Goal: Transaction & Acquisition: Book appointment/travel/reservation

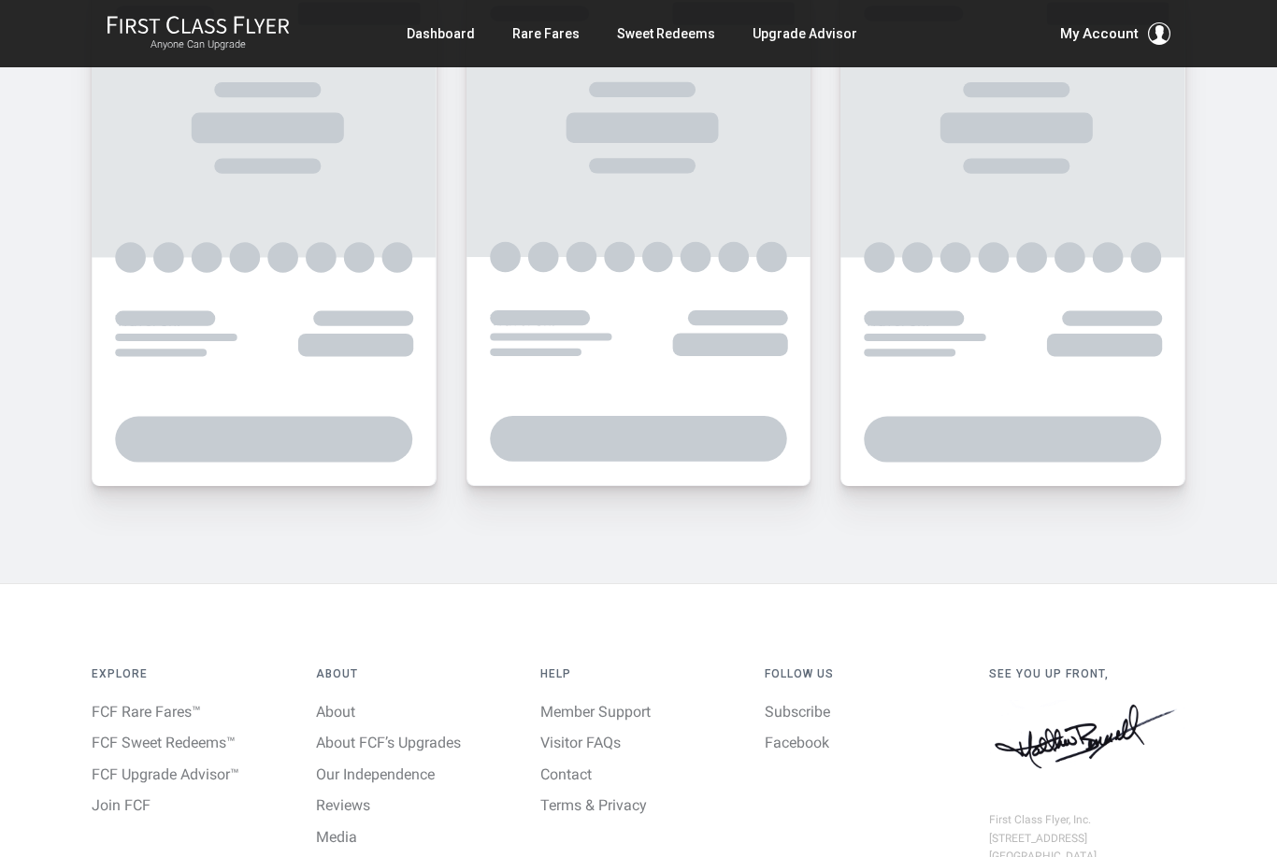
click at [555, 36] on link "Rare Fares" at bounding box center [545, 34] width 67 height 34
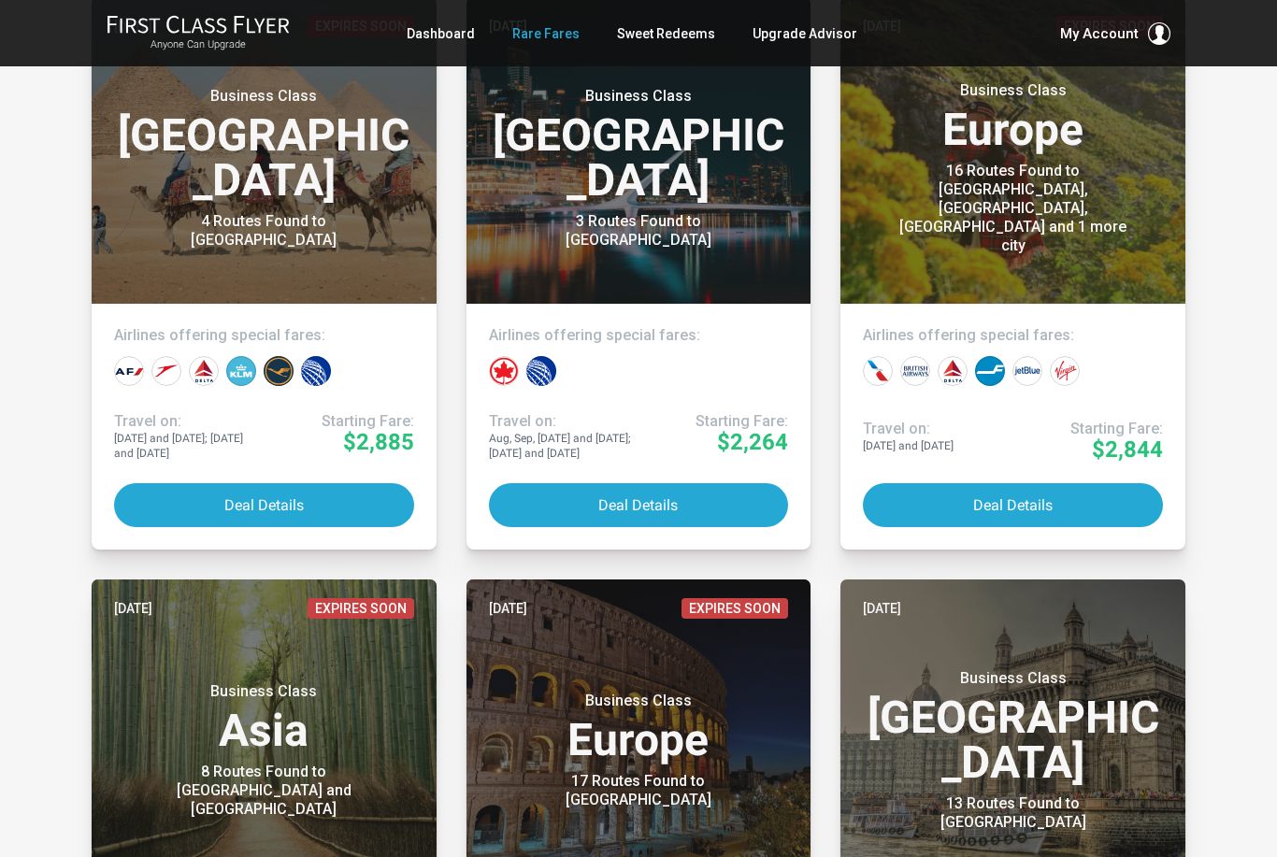
scroll to position [2275, 0]
click at [1054, 425] on link "2 weeks ago Expires Soon Business Class Europe 16 Routes Found to Inverness, Ed…" at bounding box center [1012, 273] width 345 height 552
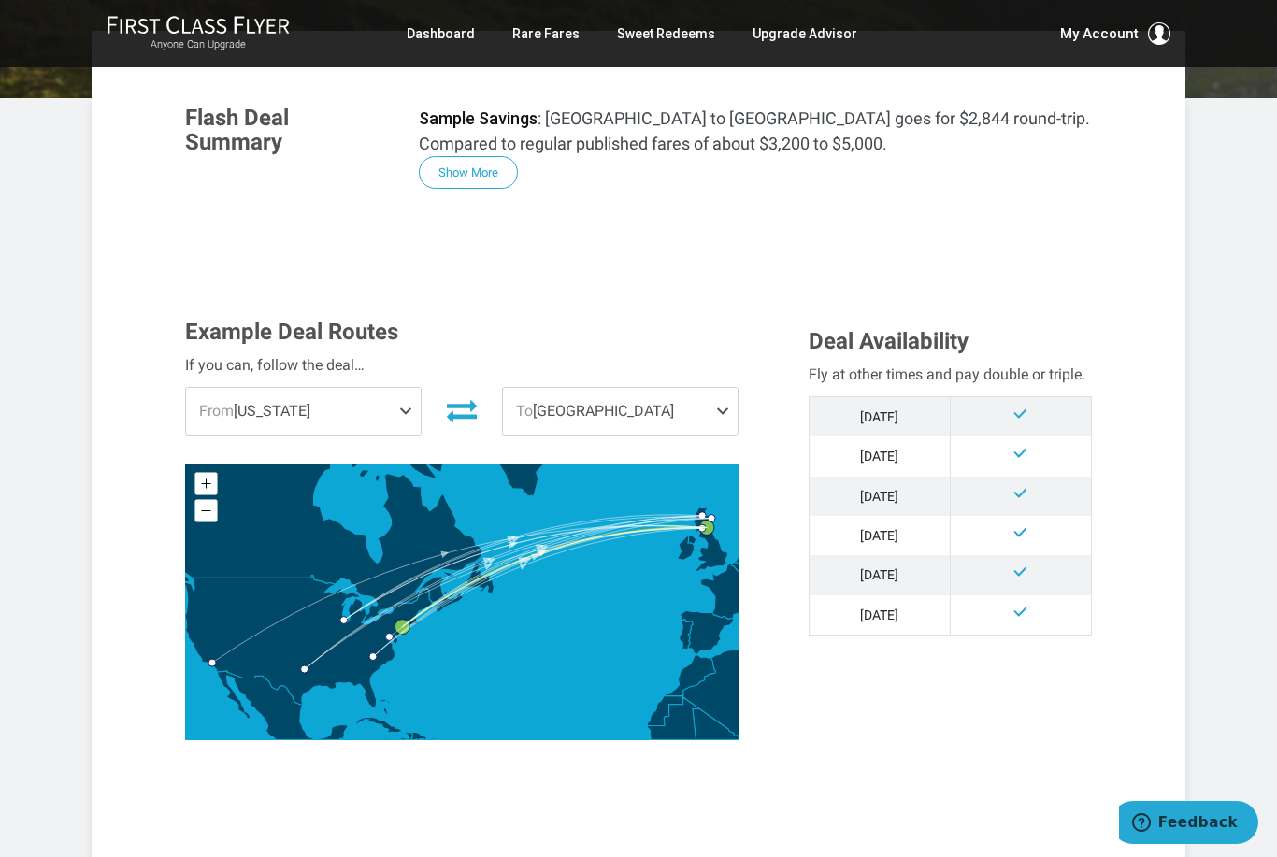
scroll to position [338, 0]
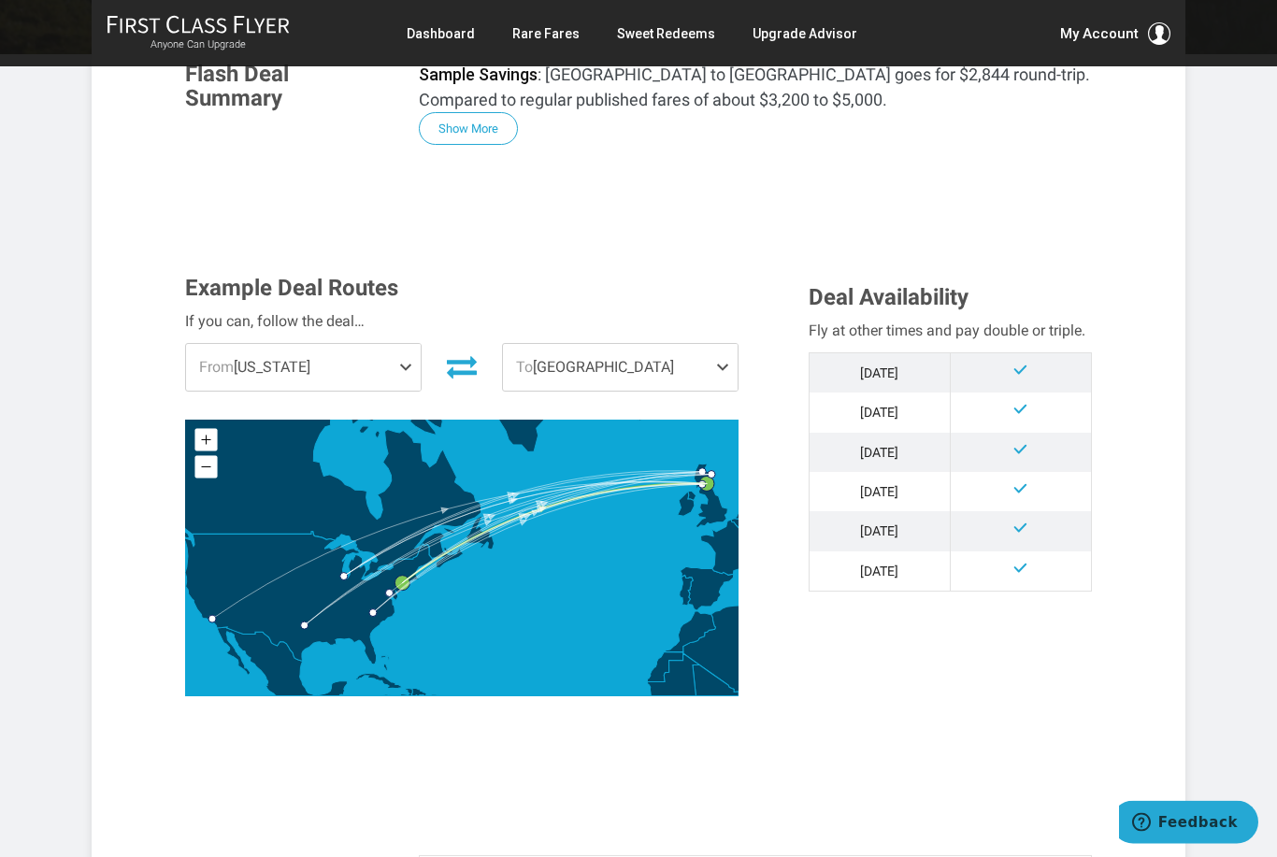
click at [381, 371] on span "From New York" at bounding box center [303, 368] width 235 height 47
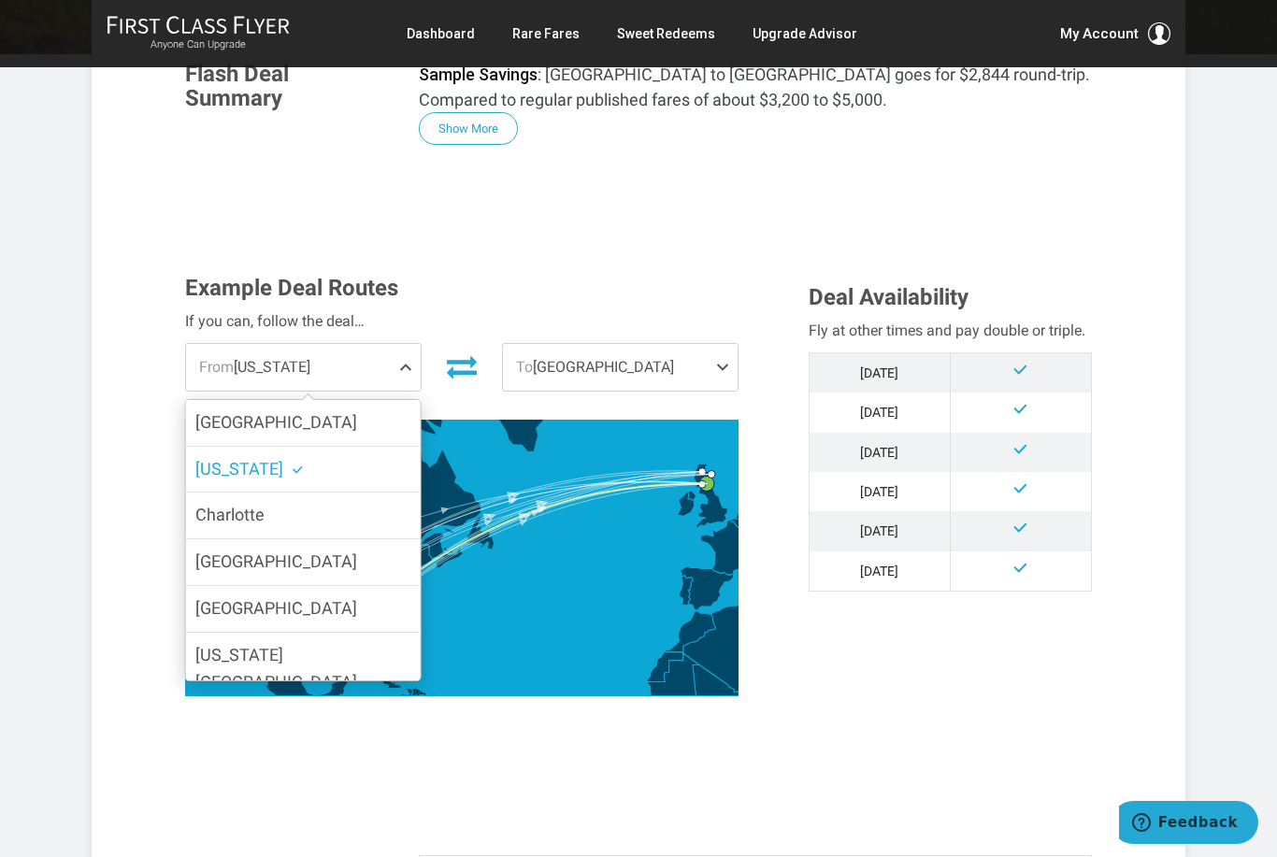
click at [360, 609] on label "Los Angeles" at bounding box center [303, 609] width 235 height 46
click at [0, 0] on input "Los Angeles" at bounding box center [0, 0] width 0 height 0
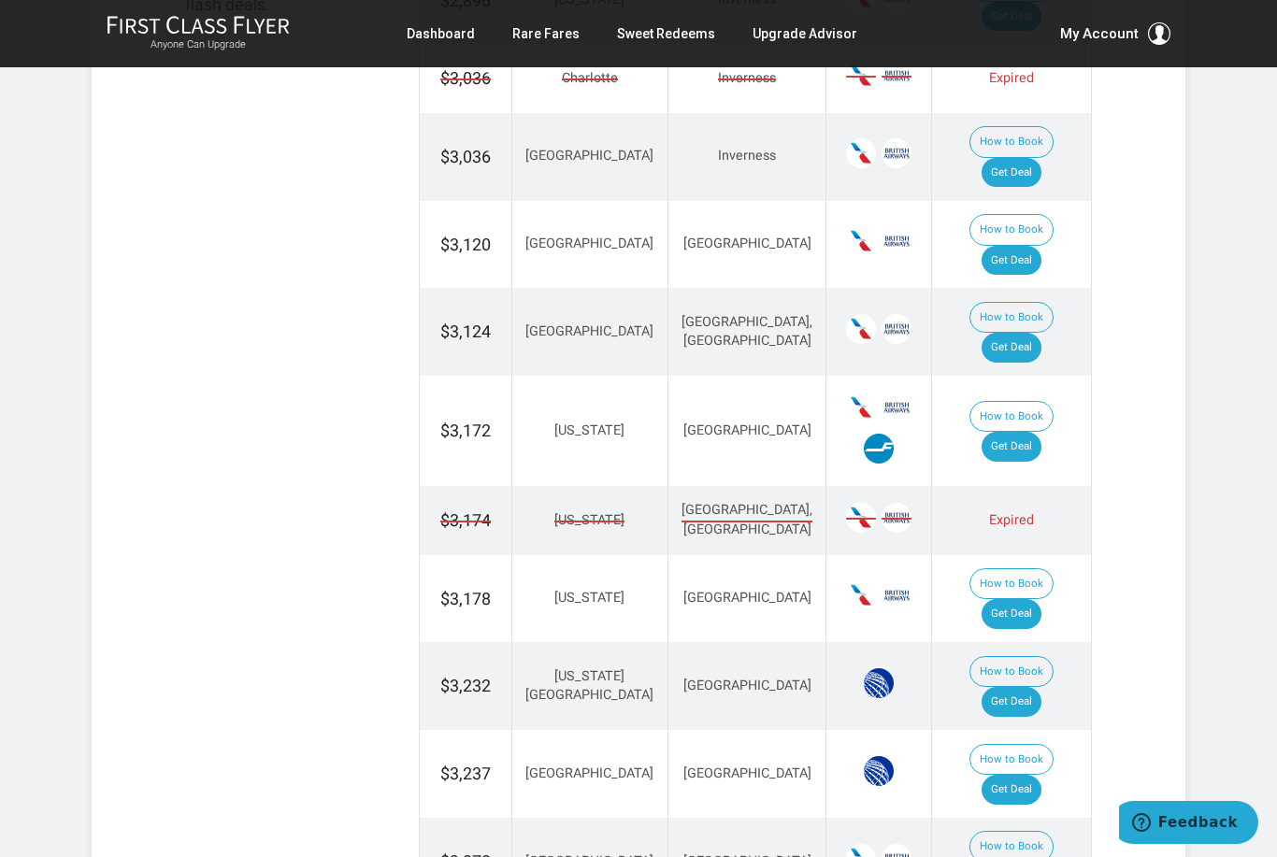
scroll to position [1341, 0]
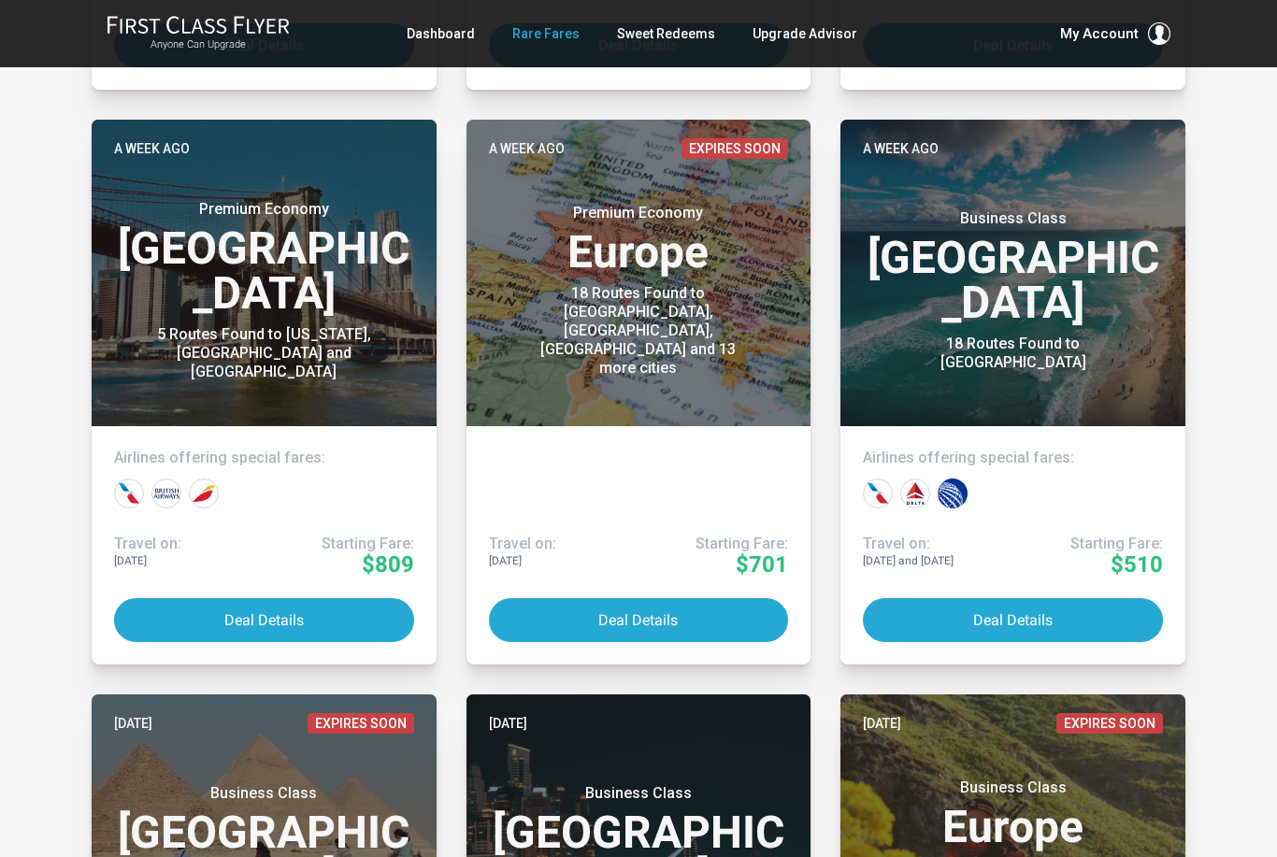
click at [549, 37] on link "Rare Fares" at bounding box center [545, 34] width 67 height 34
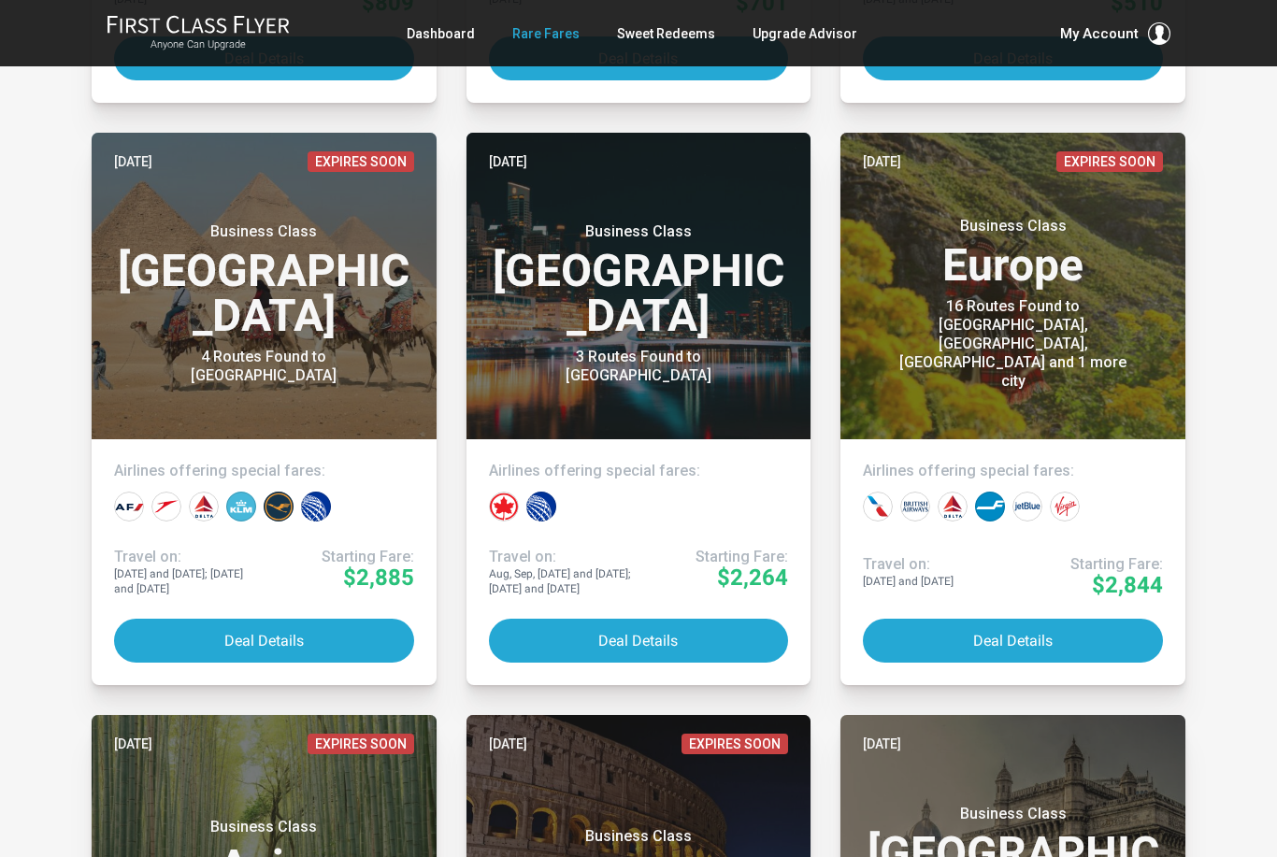
scroll to position [2139, 0]
